Goal: Information Seeking & Learning: Learn about a topic

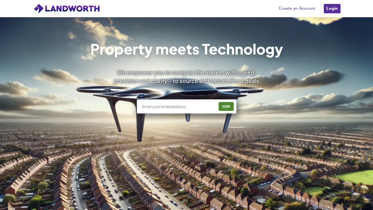
scroll to position [66, 0]
click at [156, 109] on input "text" at bounding box center [177, 106] width 73 height 5
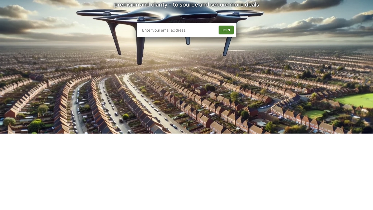
click at [153, 109] on input "text" at bounding box center [177, 106] width 73 height 5
type input "ray@rjpproperties.co.uk"
click at [227, 104] on div "JOIN" at bounding box center [226, 106] width 12 height 8
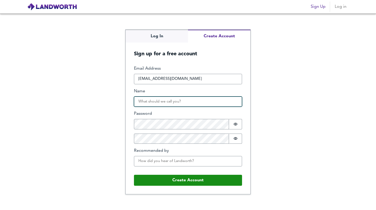
click at [151, 103] on input "Name" at bounding box center [188, 102] width 108 height 10
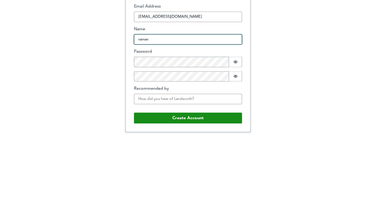
type input "raman"
click at [110, 122] on div "Log In Create Account Sign up for a free account Email Address ray@rjppropertie…" at bounding box center [188, 112] width 376 height 197
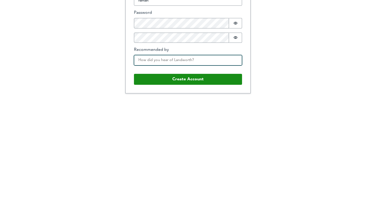
click at [142, 161] on input "Recommended by" at bounding box center [188, 161] width 108 height 10
type input "search"
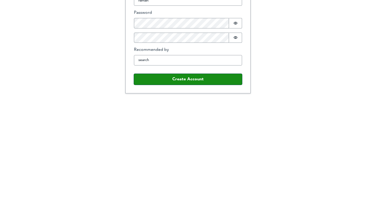
click at [151, 184] on button "Create Account" at bounding box center [188, 180] width 108 height 11
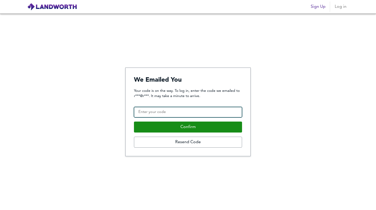
click at [156, 115] on input "Confirmation Code" at bounding box center [188, 112] width 108 height 10
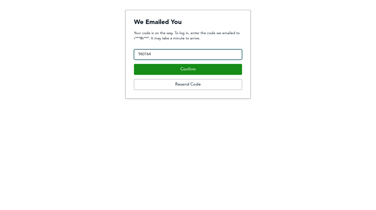
type input "960164"
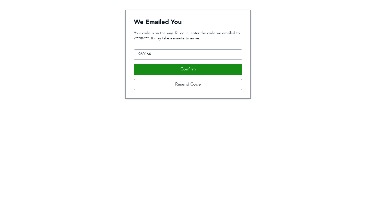
click at [205, 132] on button "Confirm" at bounding box center [188, 127] width 108 height 11
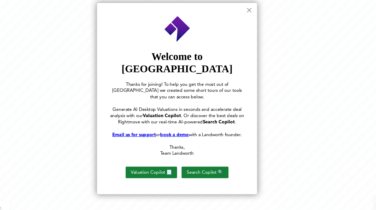
click at [157, 168] on button "Valuation Copilot 📃" at bounding box center [167, 172] width 42 height 9
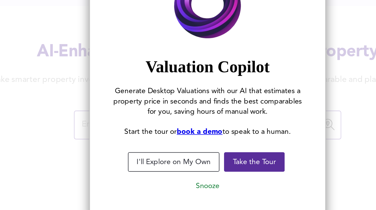
click at [212, 146] on button "Take the Tour" at bounding box center [212, 145] width 31 height 10
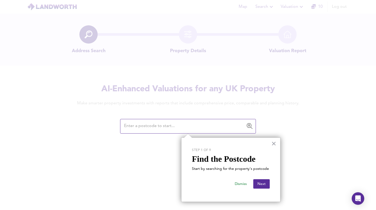
click at [260, 185] on button "Next" at bounding box center [262, 184] width 16 height 9
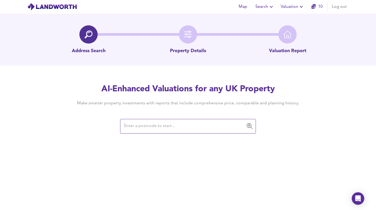
click at [126, 126] on input "text" at bounding box center [184, 127] width 123 height 10
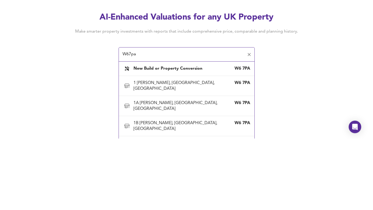
type input "W67pa"
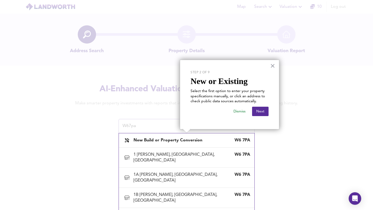
click at [188, 140] on b "New Build or Property Conversion" at bounding box center [167, 141] width 69 height 4
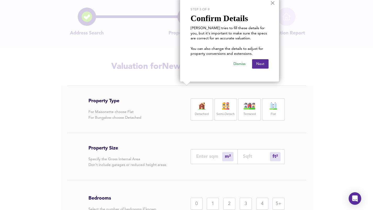
scroll to position [18, 0]
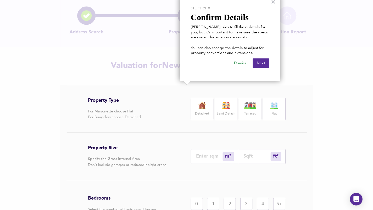
click at [247, 112] on label "Terraced" at bounding box center [249, 114] width 12 height 7
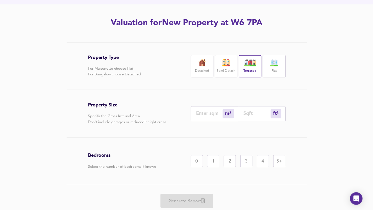
scroll to position [62, 0]
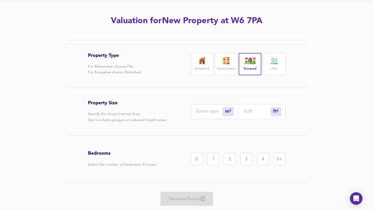
click at [199, 114] on input "number" at bounding box center [209, 112] width 26 height 5
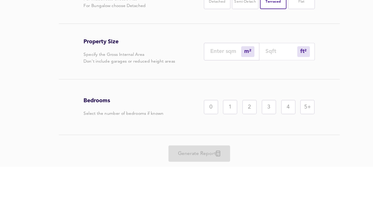
click at [225, 111] on div "m²" at bounding box center [227, 112] width 11 height 9
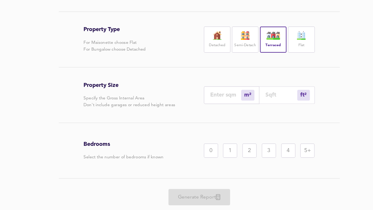
click at [227, 114] on div "m²" at bounding box center [227, 112] width 11 height 9
click at [207, 112] on input "number" at bounding box center [209, 112] width 26 height 5
click at [243, 113] on input "number" at bounding box center [256, 112] width 27 height 5
type input "1"
type input "0"
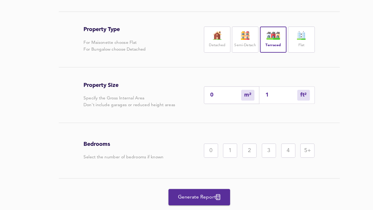
type input "10"
type input "1"
type input "100"
type input "9"
type input "1000"
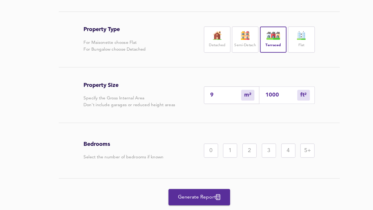
type input "93"
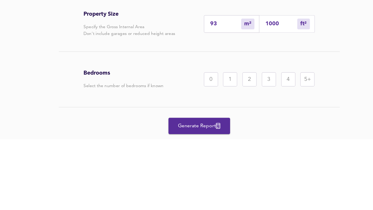
type input "1000"
click at [241, 162] on div "3" at bounding box center [245, 160] width 12 height 12
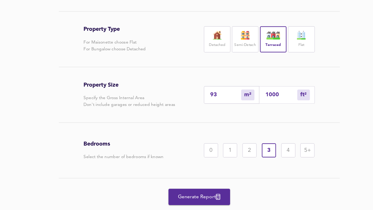
click at [176, 205] on button "Generate Report" at bounding box center [186, 199] width 52 height 14
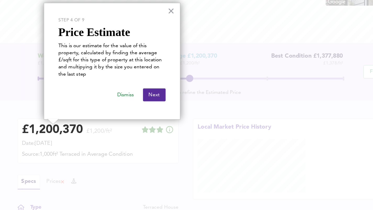
scroll to position [63, 0]
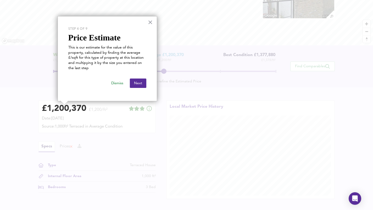
click at [143, 85] on button "Next" at bounding box center [138, 83] width 16 height 9
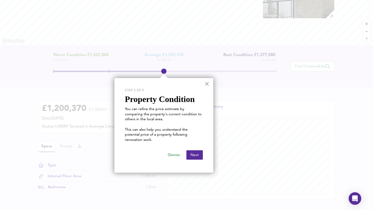
scroll to position [67, 0]
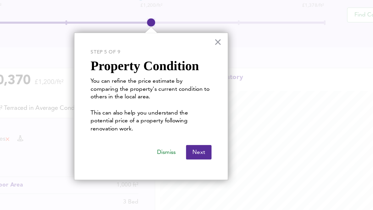
click at [190, 147] on button "Next" at bounding box center [194, 151] width 16 height 9
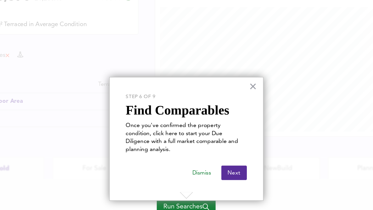
click at [216, 160] on button "Next" at bounding box center [217, 164] width 16 height 9
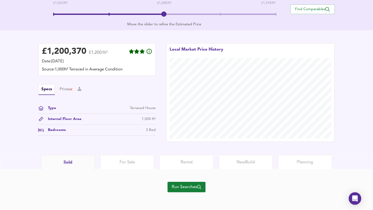
scroll to position [119, 0]
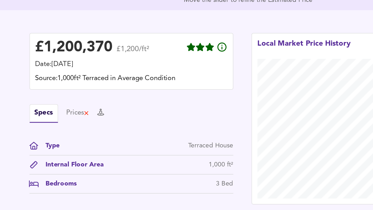
click at [44, 92] on button "Specs" at bounding box center [46, 90] width 16 height 11
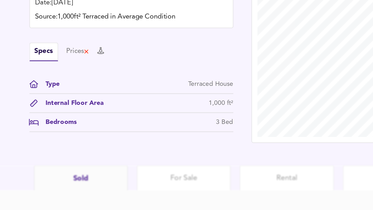
click at [81, 90] on icon at bounding box center [79, 90] width 4 height 4
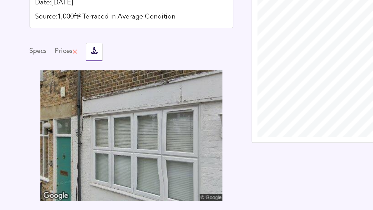
click at [40, 91] on button "Specs" at bounding box center [43, 90] width 10 height 6
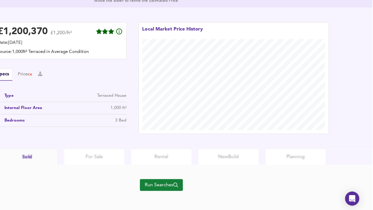
scroll to position [121, 0]
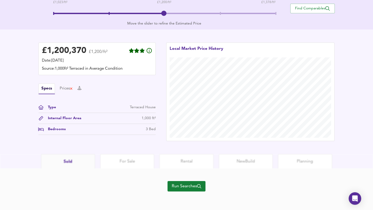
click at [184, 190] on button "Run Searches" at bounding box center [186, 186] width 38 height 10
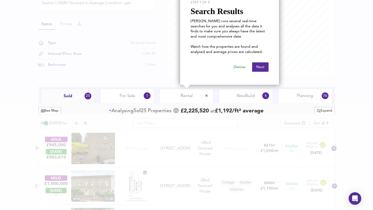
scroll to position [158, 0]
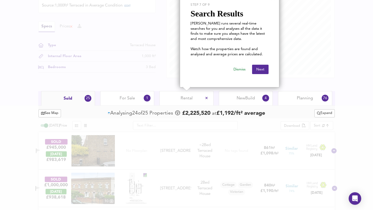
click at [258, 73] on button "Next" at bounding box center [260, 69] width 16 height 9
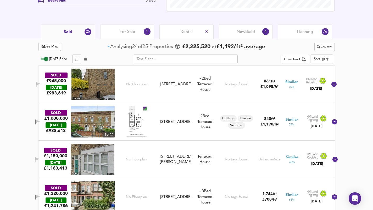
scroll to position [226, 0]
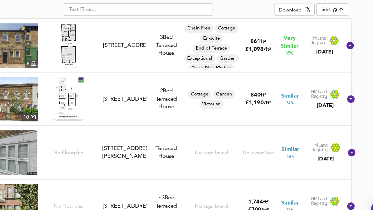
click at [272, 122] on span "£ 1,190 / ft²" at bounding box center [269, 124] width 18 height 4
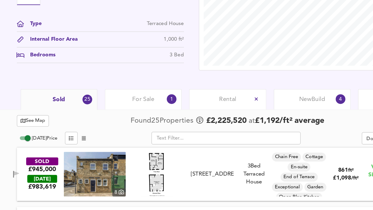
scroll to position [0, 0]
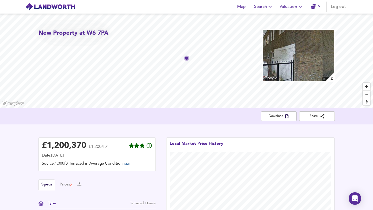
click at [269, 9] on icon "button" at bounding box center [270, 7] width 6 height 6
click at [267, 19] on li "New Search" at bounding box center [263, 18] width 52 height 9
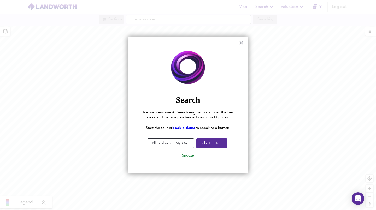
click at [216, 143] on button "Take the Tour" at bounding box center [212, 144] width 31 height 10
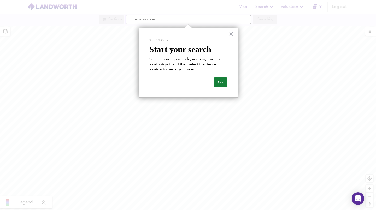
click at [221, 83] on button "Go" at bounding box center [220, 82] width 13 height 9
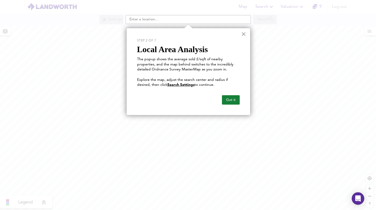
click at [234, 103] on button "Got it" at bounding box center [231, 99] width 18 height 9
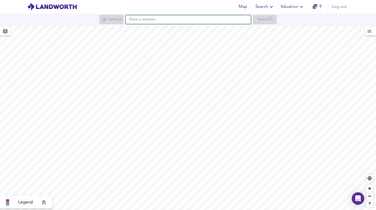
click at [218, 20] on input "text" at bounding box center [188, 19] width 125 height 9
type input "s"
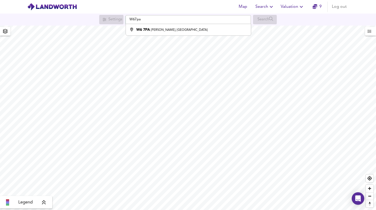
click at [155, 32] on div "W6 7PA [PERSON_NAME], [GEOGRAPHIC_DATA]" at bounding box center [171, 29] width 71 height 5
type input "[PERSON_NAME][STREET_ADDRESS]"
checkbox input "false"
checkbox input "true"
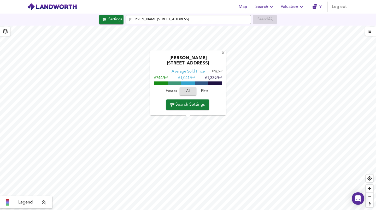
click at [171, 92] on span "Houses" at bounding box center [171, 92] width 14 height 6
click at [189, 107] on span "Search Settings" at bounding box center [187, 104] width 35 height 7
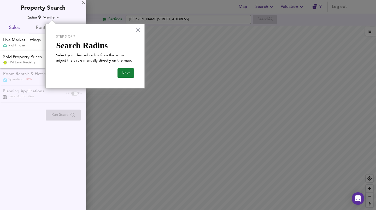
click at [127, 76] on button "Next" at bounding box center [126, 72] width 16 height 9
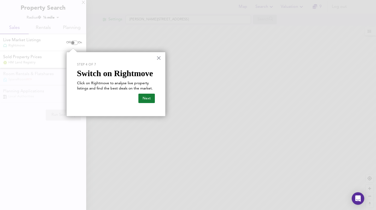
click at [148, 97] on button "Next" at bounding box center [147, 98] width 16 height 9
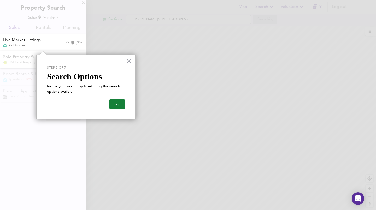
click at [120, 104] on button "Skip" at bounding box center [117, 104] width 15 height 9
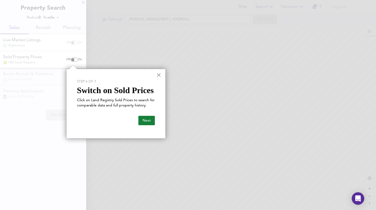
click at [146, 118] on button "Next" at bounding box center [147, 120] width 16 height 9
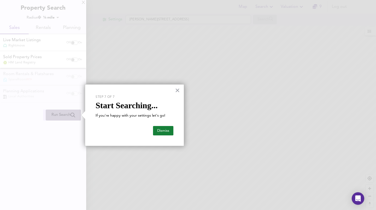
click at [162, 130] on button "Dismiss" at bounding box center [163, 130] width 20 height 9
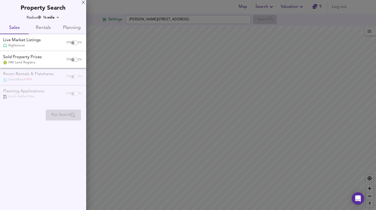
click at [78, 44] on span "On" at bounding box center [80, 43] width 4 height 4
checkbox input "true"
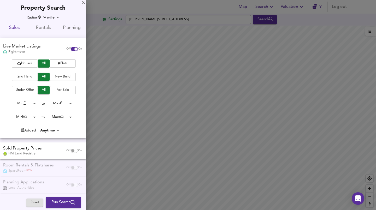
click at [73, 151] on input "checkbox" at bounding box center [73, 151] width 13 height 4
checkbox input "true"
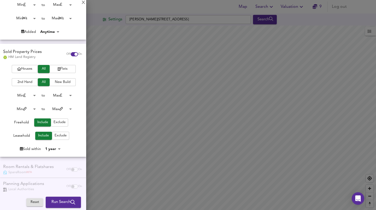
scroll to position [104, 0]
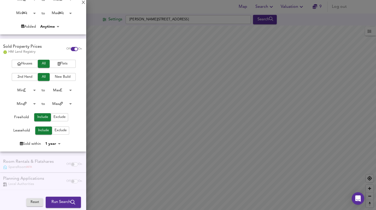
click at [72, 162] on div "Room Rentals & Flatshares SpareRoom BETA Off On" at bounding box center [43, 164] width 86 height 17
click at [67, 182] on div "Planning Applications Local Authorities Off On" at bounding box center [43, 181] width 86 height 17
click at [64, 183] on div "Planning Applications Local Authorities Off On" at bounding box center [43, 181] width 86 height 17
click at [67, 203] on span "Run Search" at bounding box center [63, 202] width 24 height 7
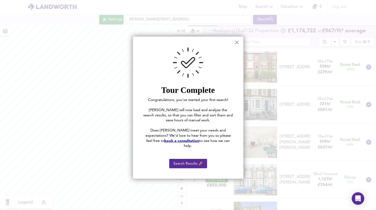
click at [185, 159] on button "Search Results 🚀" at bounding box center [188, 163] width 38 height 9
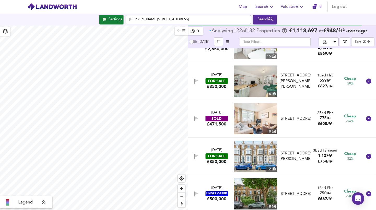
scroll to position [156, 0]
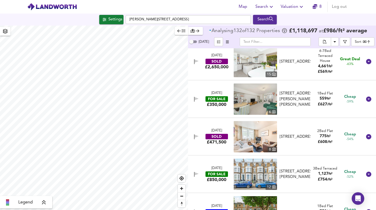
click at [294, 41] on input "text" at bounding box center [275, 41] width 71 height 9
click at [335, 42] on icon "Download Results" at bounding box center [335, 41] width 3 height 1
click at [193, 31] on icon "button" at bounding box center [193, 31] width 4 height 4
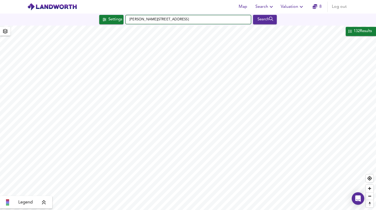
click at [151, 20] on input "[PERSON_NAME][STREET_ADDRESS]" at bounding box center [188, 19] width 125 height 9
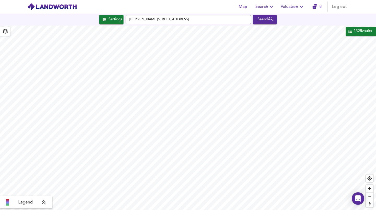
click at [103, 20] on icon "button" at bounding box center [105, 19] width 4 height 3
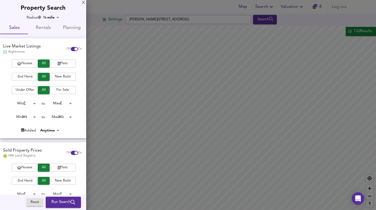
click at [22, 65] on span "Houses" at bounding box center [24, 64] width 21 height 6
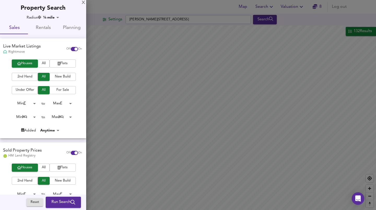
click at [55, 202] on span "Run Search" at bounding box center [63, 202] width 24 height 7
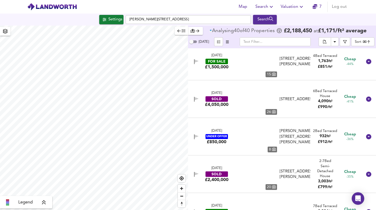
type input "bestdeal"
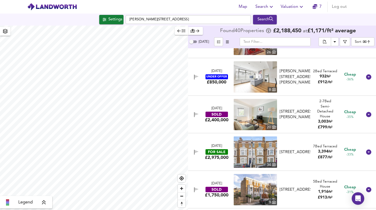
scroll to position [216, 0]
click at [252, 84] on img at bounding box center [255, 76] width 43 height 31
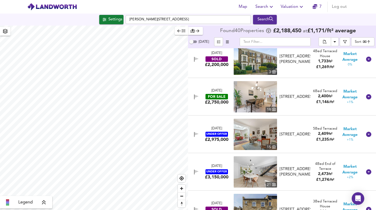
scroll to position [914, 0]
